Goal: Transaction & Acquisition: Purchase product/service

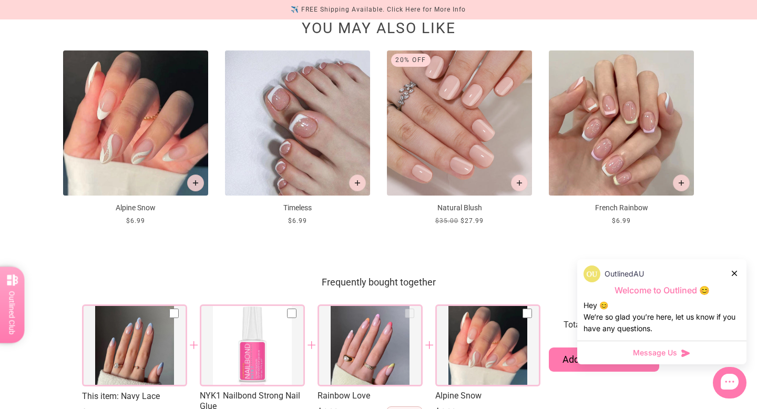
scroll to position [1156, 0]
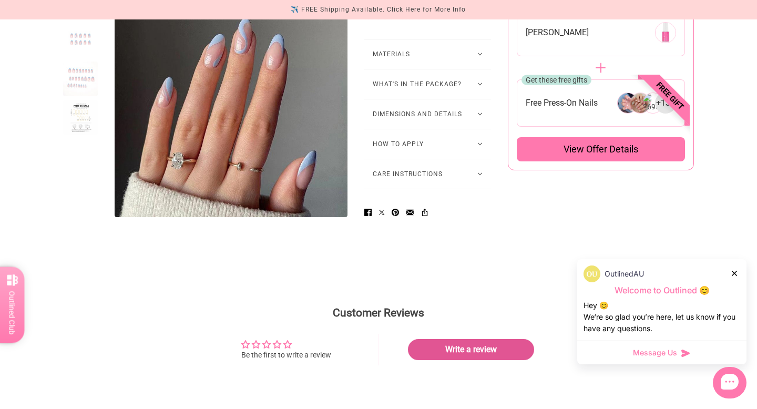
click at [379, 177] on button "Care Instructions" at bounding box center [427, 173] width 127 height 29
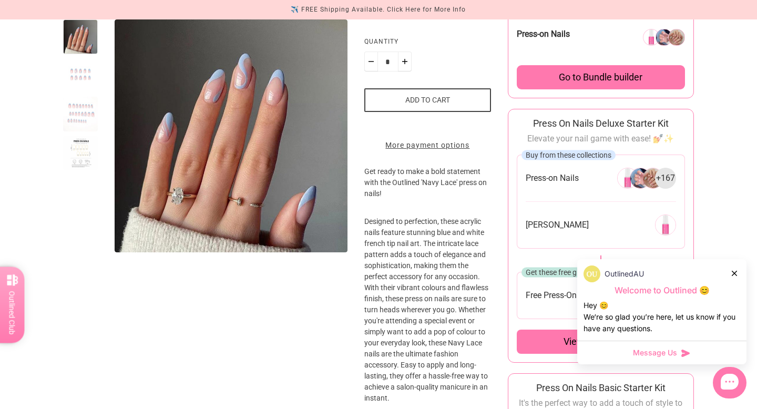
scroll to position [0, 0]
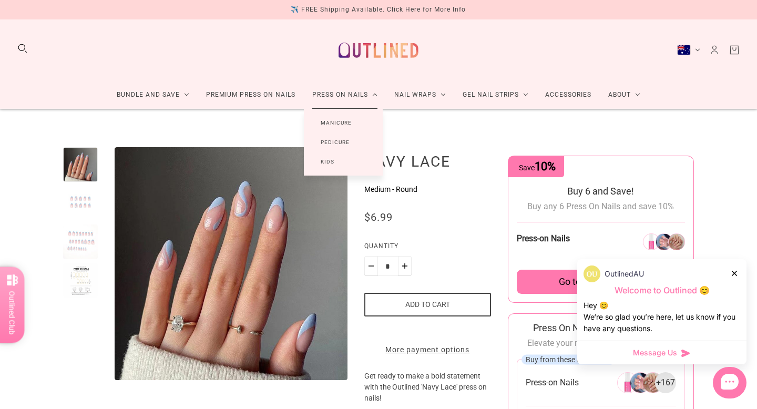
click at [334, 98] on link "Press On Nails" at bounding box center [345, 95] width 82 height 28
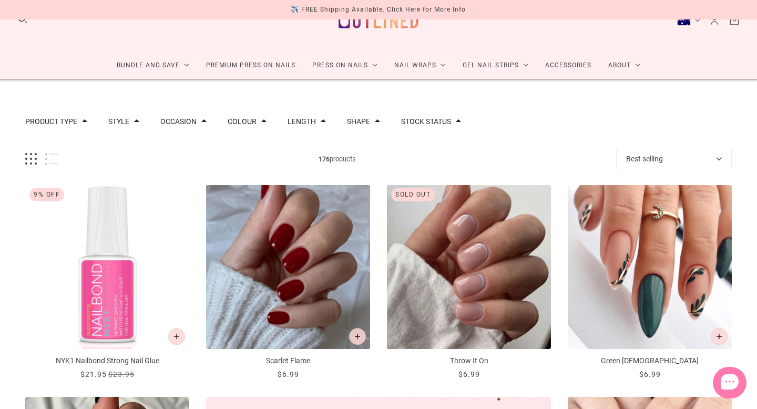
scroll to position [29, 0]
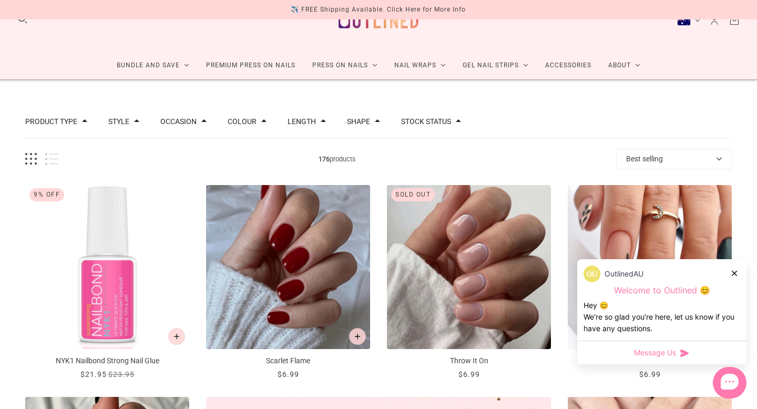
click at [252, 122] on button "Colour" at bounding box center [242, 121] width 29 height 7
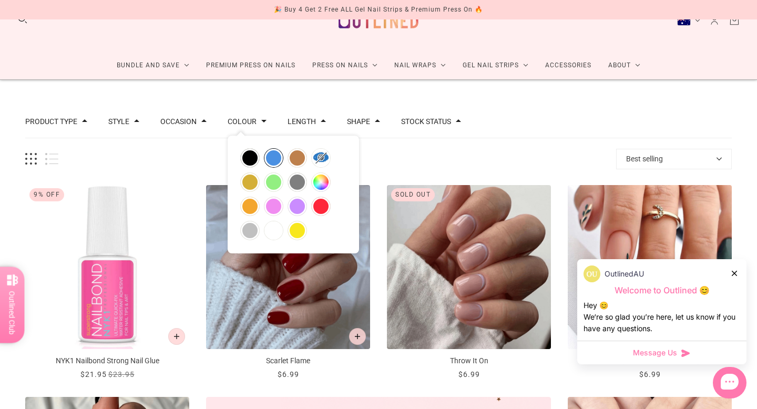
click at [272, 156] on button "blue" at bounding box center [273, 158] width 18 height 18
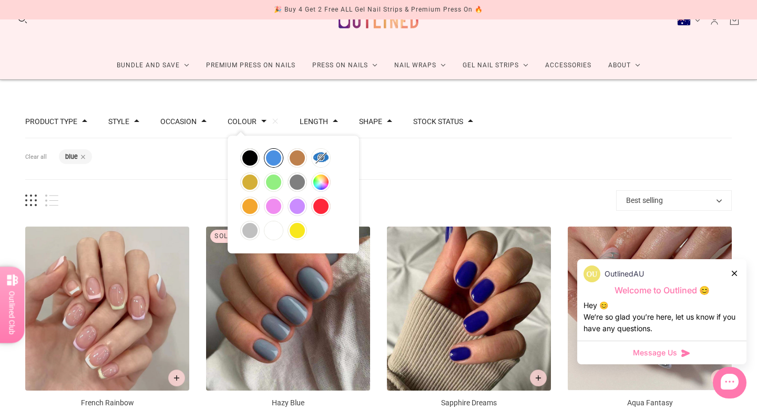
click at [463, 165] on div "Filters Clear all Colour: blue" at bounding box center [378, 159] width 706 height 42
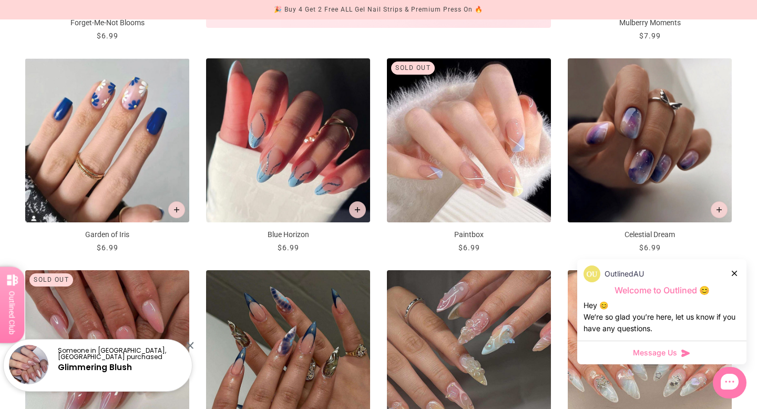
scroll to position [640, 0]
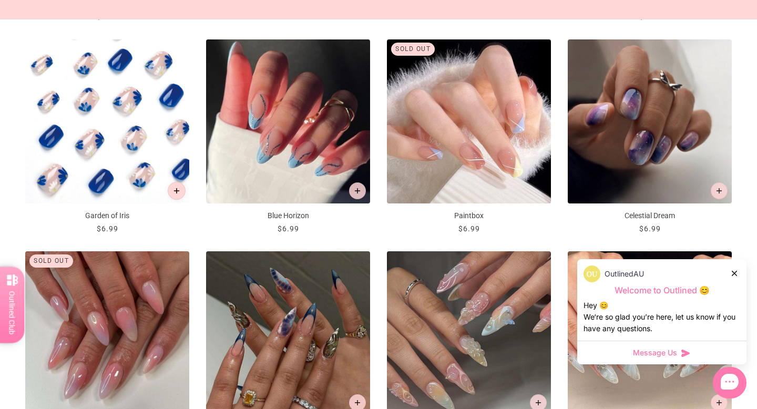
click at [177, 192] on icon "Add to cart" at bounding box center [177, 191] width 6 height 6
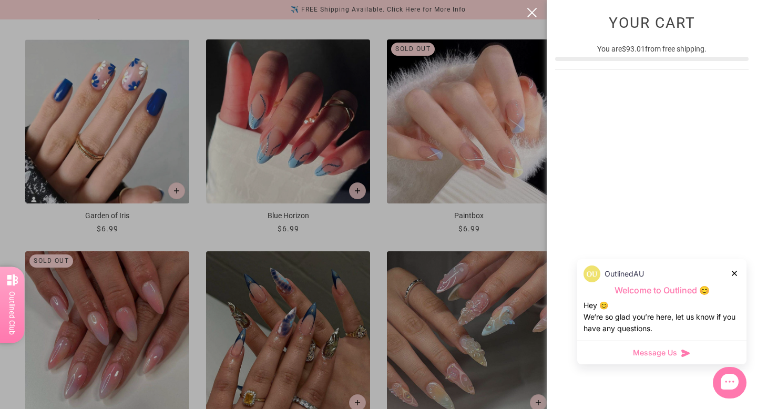
scroll to position [0, 0]
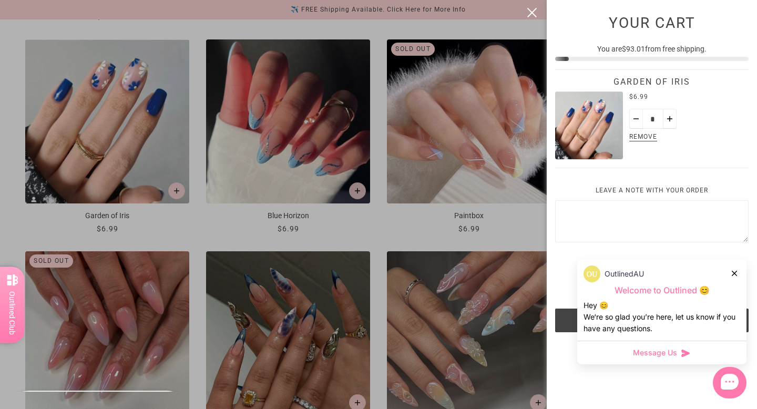
click at [734, 275] on icon at bounding box center [734, 273] width 5 height 5
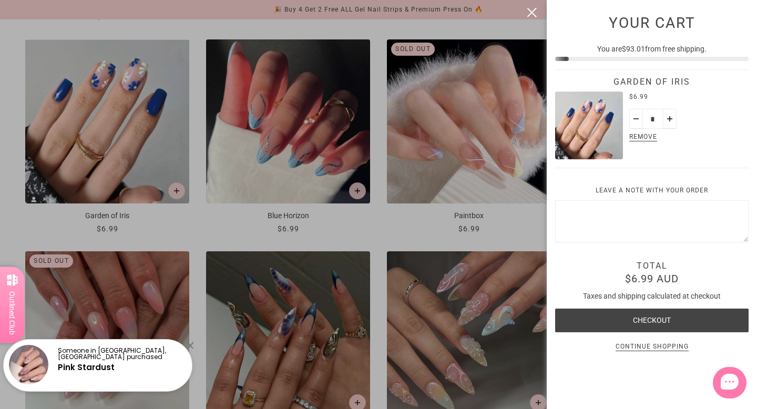
click at [532, 16] on button "close" at bounding box center [532, 12] width 13 height 13
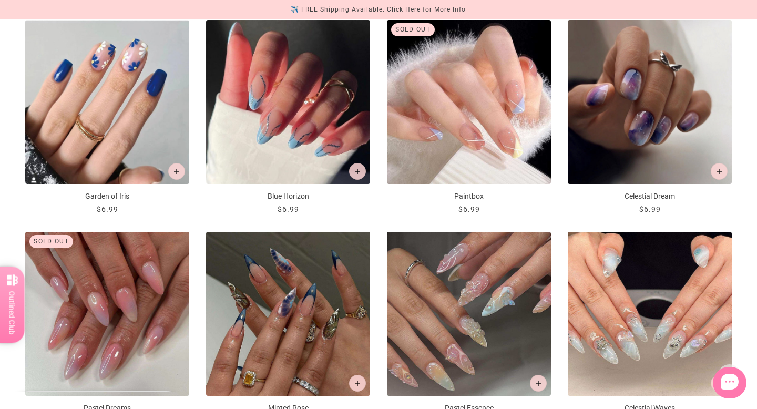
scroll to position [661, 0]
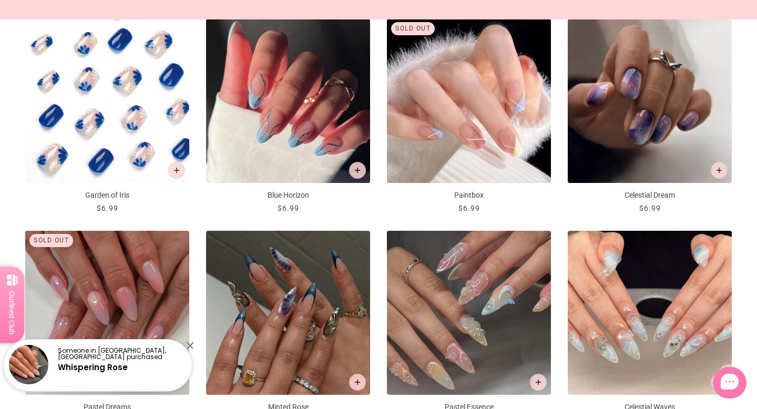
click at [87, 130] on img "Garden of Iris" at bounding box center [107, 101] width 164 height 164
